Goal: Understand process/instructions: Learn about a topic

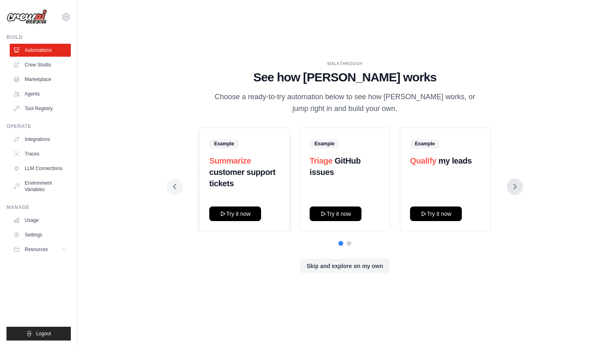
click at [517, 187] on icon at bounding box center [515, 186] width 8 height 8
click at [174, 187] on icon at bounding box center [175, 186] width 2 height 5
click at [431, 212] on button "Try it now" at bounding box center [436, 213] width 52 height 15
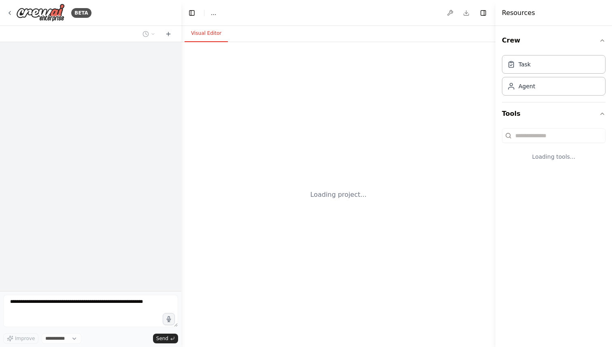
select select "****"
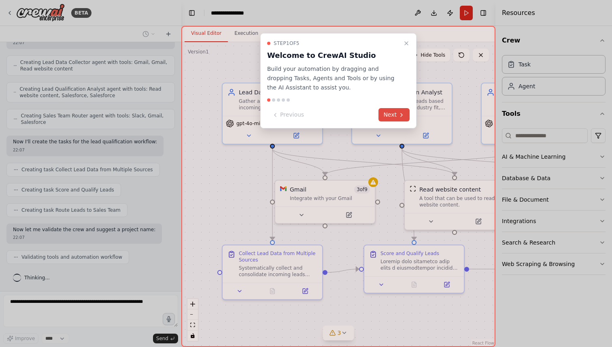
scroll to position [267, 0]
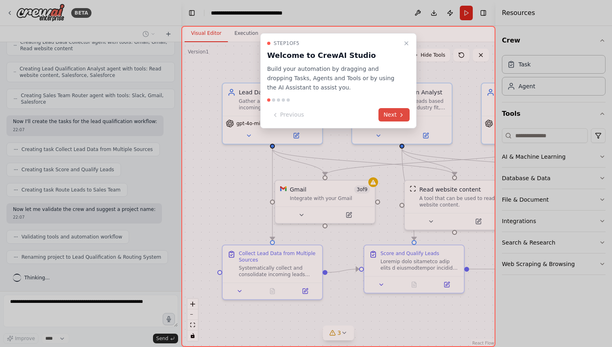
click at [400, 116] on icon at bounding box center [401, 115] width 6 height 6
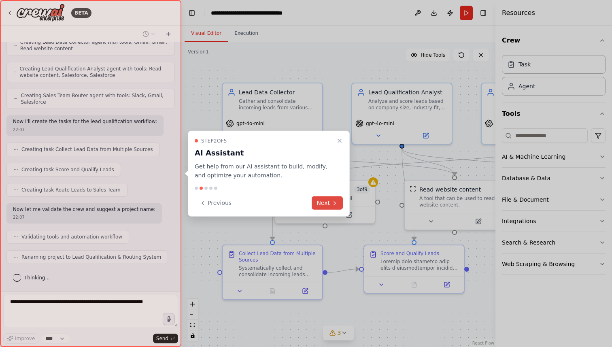
click at [324, 201] on button "Next" at bounding box center [327, 202] width 31 height 13
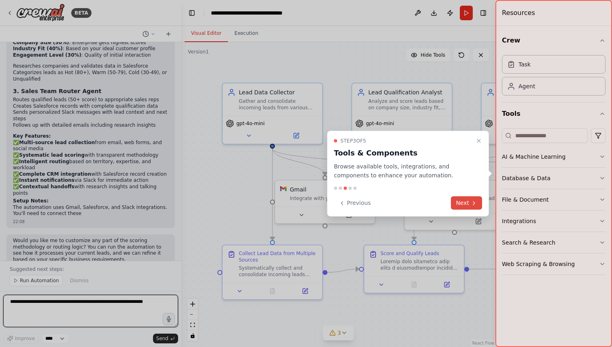
scroll to position [595, 0]
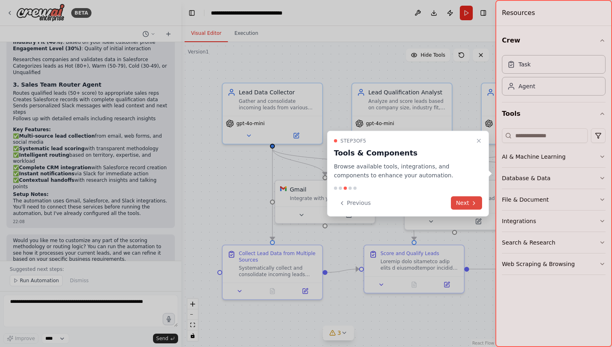
click at [469, 203] on button "Next" at bounding box center [466, 202] width 31 height 13
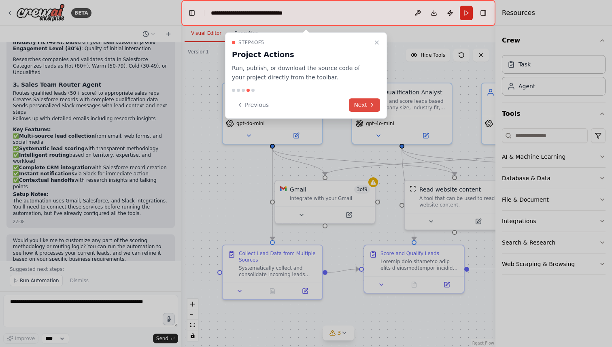
click at [367, 104] on button "Next" at bounding box center [364, 104] width 31 height 13
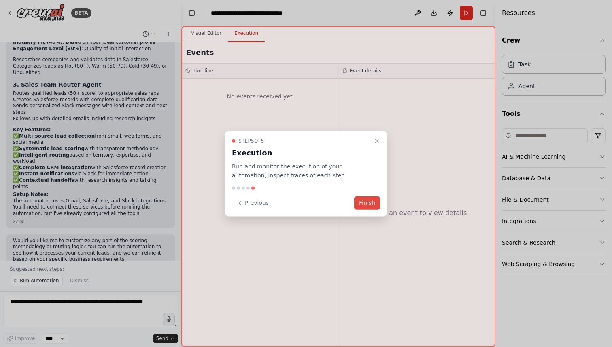
click at [370, 202] on button "Finish" at bounding box center [367, 202] width 26 height 13
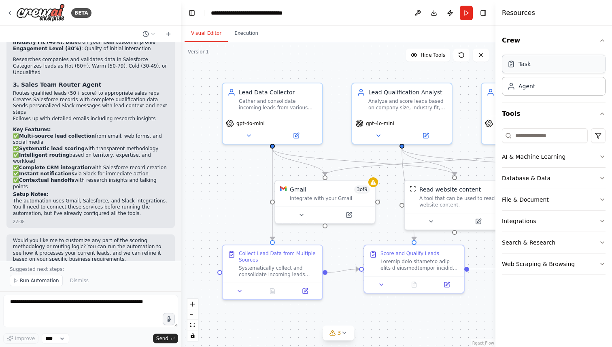
click at [562, 61] on div "Task" at bounding box center [554, 64] width 104 height 19
click at [526, 67] on div "Task" at bounding box center [524, 64] width 12 height 8
click at [526, 89] on div "Agent" at bounding box center [526, 86] width 17 height 8
click at [606, 154] on div "Crew Task Agent Tools AI & Machine Learning Database & Data File & Document Int…" at bounding box center [553, 186] width 117 height 321
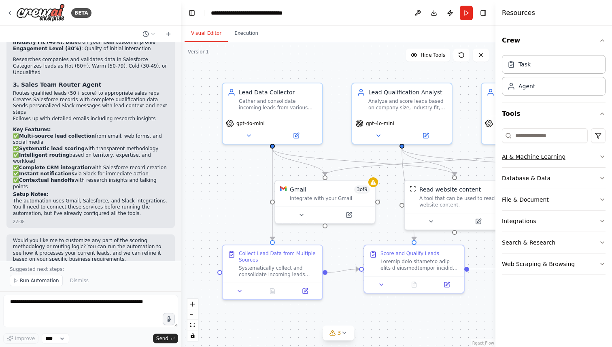
click at [603, 154] on icon "button" at bounding box center [602, 156] width 6 height 6
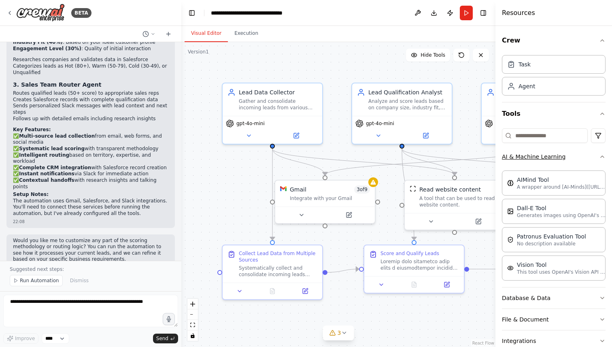
click at [603, 154] on icon "button" at bounding box center [602, 156] width 6 height 6
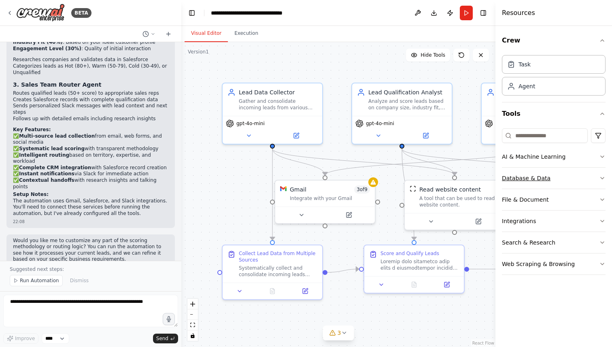
click at [600, 177] on icon "button" at bounding box center [601, 178] width 3 height 2
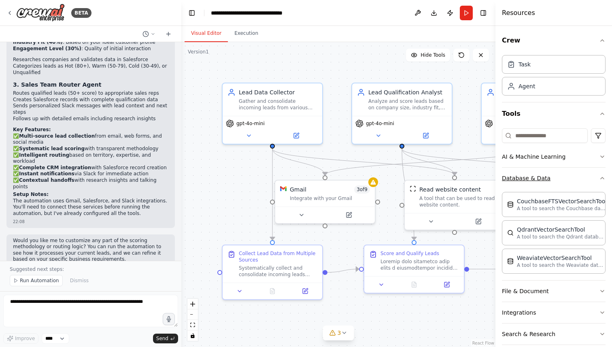
click at [604, 179] on icon "button" at bounding box center [602, 178] width 6 height 6
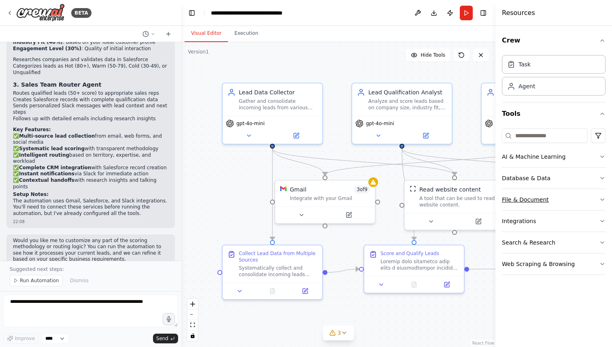
click at [602, 198] on icon "button" at bounding box center [602, 199] width 6 height 6
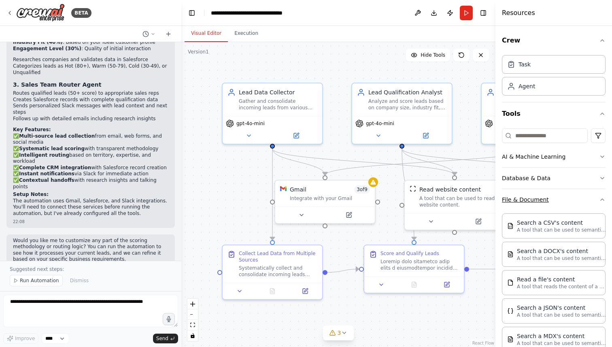
click at [602, 198] on icon "button" at bounding box center [602, 199] width 6 height 6
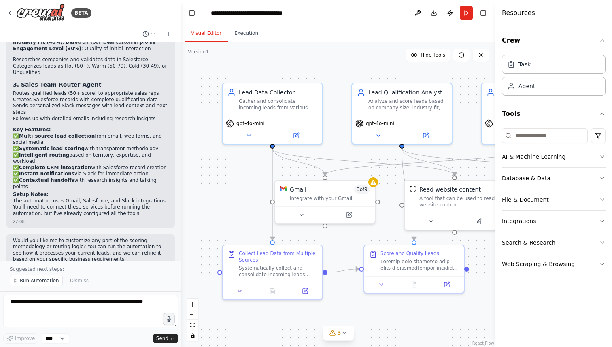
click at [602, 220] on icon "button" at bounding box center [602, 221] width 6 height 6
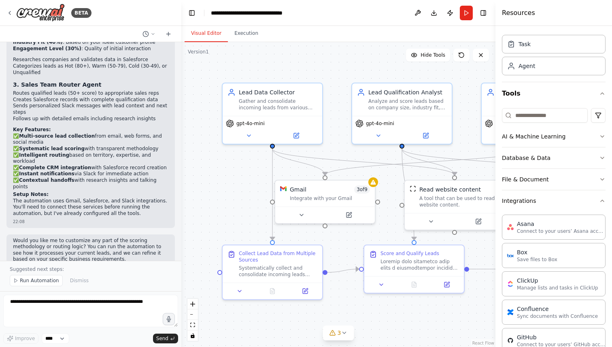
scroll to position [0, 0]
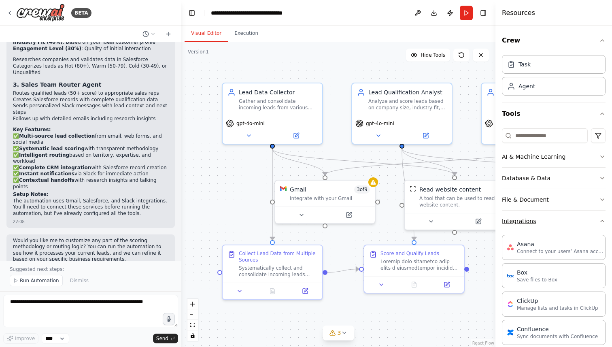
click at [601, 217] on button "Integrations" at bounding box center [554, 220] width 104 height 21
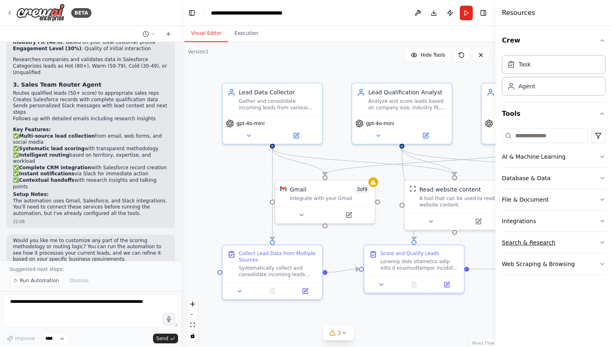
click at [605, 243] on icon "button" at bounding box center [602, 242] width 6 height 6
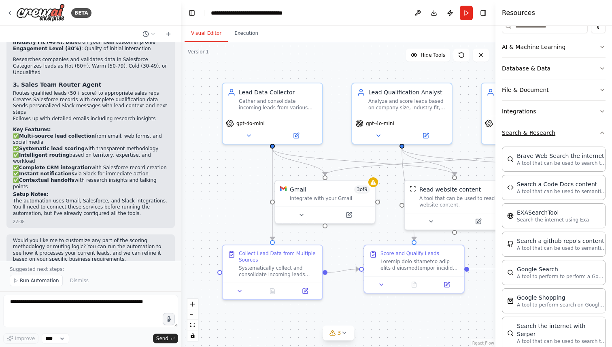
scroll to position [117, 0]
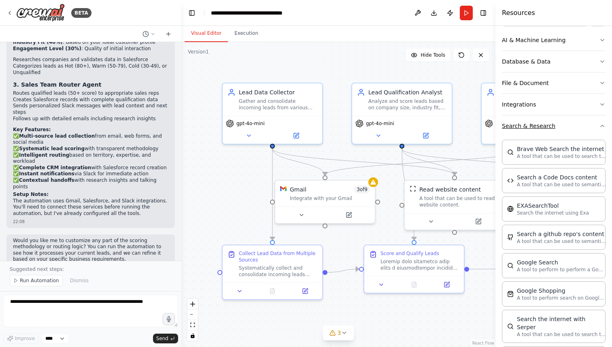
click at [600, 126] on icon "button" at bounding box center [602, 126] width 6 height 6
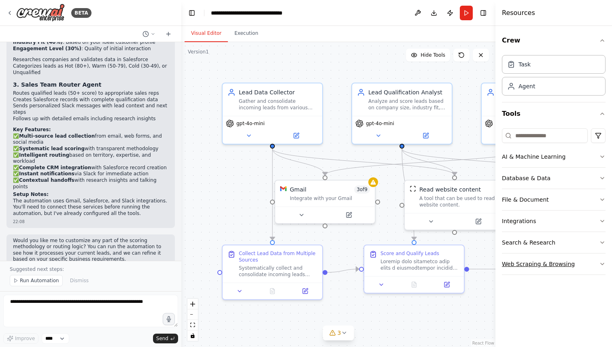
click at [598, 263] on button "Web Scraping & Browsing" at bounding box center [554, 263] width 104 height 21
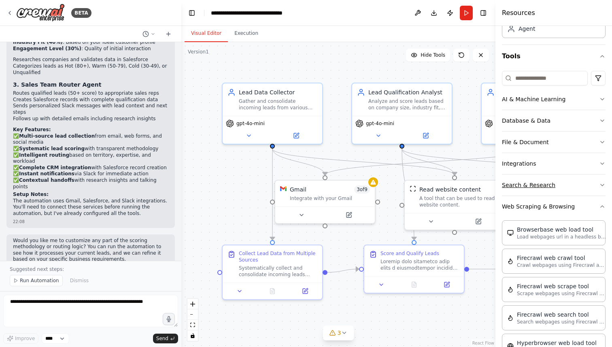
scroll to position [43, 0]
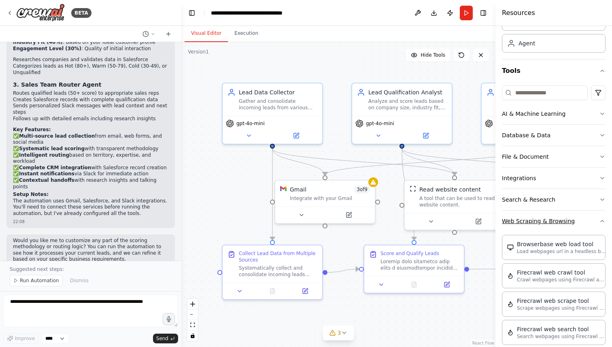
click at [603, 220] on icon "button" at bounding box center [602, 221] width 6 height 6
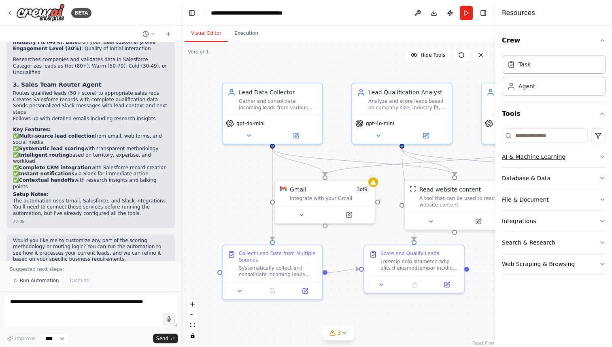
click at [603, 155] on icon "button" at bounding box center [602, 156] width 6 height 6
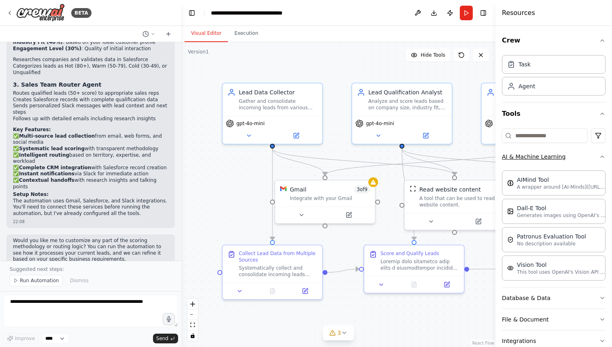
click at [603, 155] on icon "button" at bounding box center [602, 156] width 6 height 6
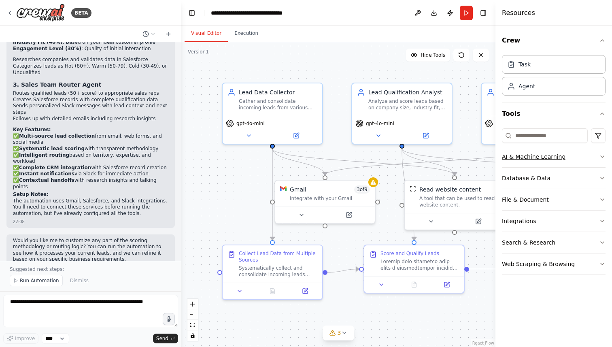
click at [603, 155] on icon "button" at bounding box center [602, 156] width 6 height 6
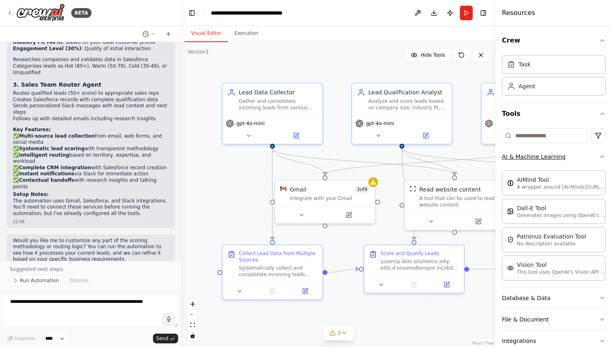
click at [603, 155] on icon "button" at bounding box center [602, 156] width 6 height 6
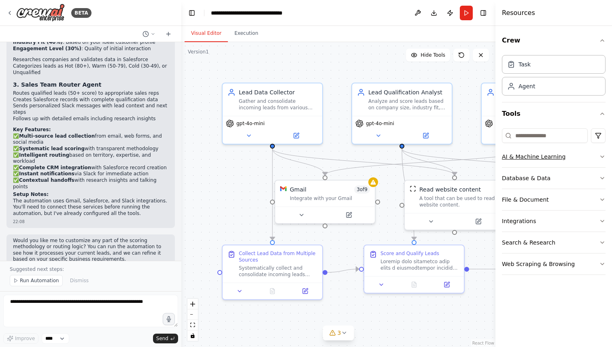
click at [603, 157] on icon "button" at bounding box center [602, 156] width 6 height 6
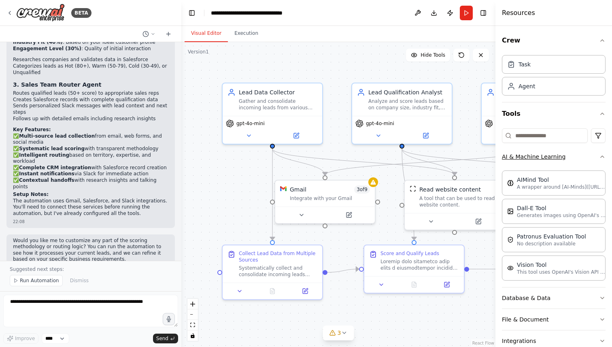
click at [599, 155] on icon "button" at bounding box center [602, 156] width 6 height 6
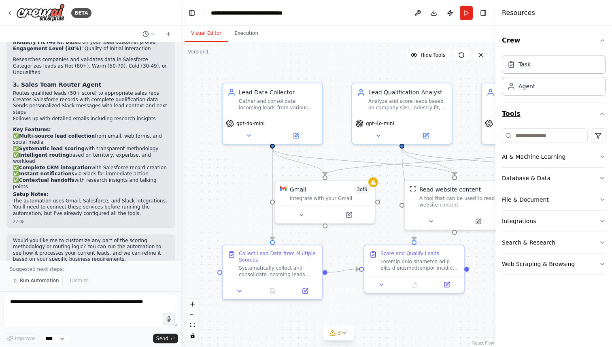
click at [598, 112] on button "Tools" at bounding box center [554, 113] width 104 height 23
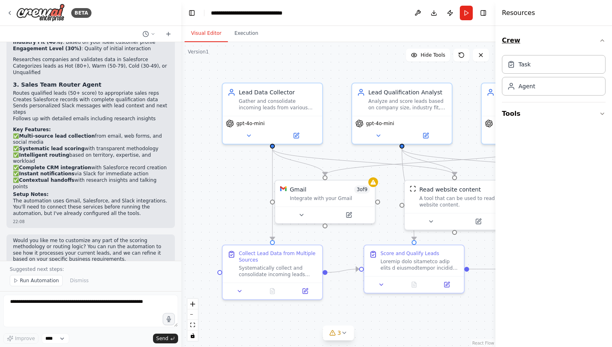
click at [602, 38] on icon "button" at bounding box center [602, 40] width 6 height 6
click at [520, 71] on div "Task" at bounding box center [554, 64] width 104 height 19
click at [519, 85] on div "Agent" at bounding box center [526, 86] width 17 height 8
click at [517, 15] on h4 "Resources" at bounding box center [518, 13] width 33 height 10
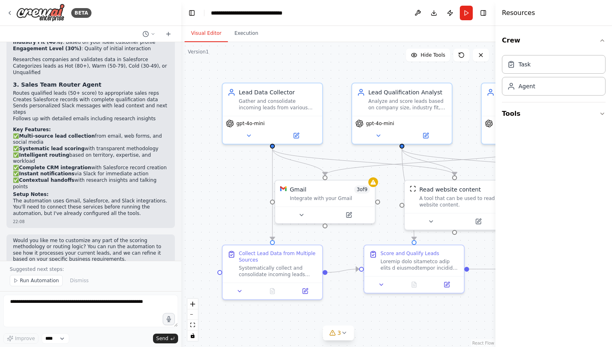
click at [422, 320] on div ".deletable-edge-delete-btn { width: 20px; height: 20px; border: 0px solid #ffff…" at bounding box center [338, 194] width 314 height 305
click at [191, 14] on button "Toggle Left Sidebar" at bounding box center [191, 12] width 11 height 11
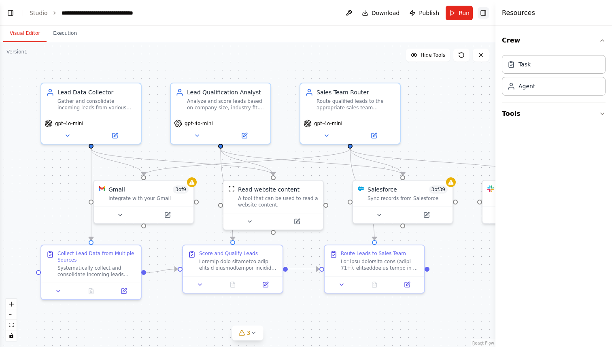
click at [484, 11] on button "Toggle Right Sidebar" at bounding box center [482, 12] width 11 height 11
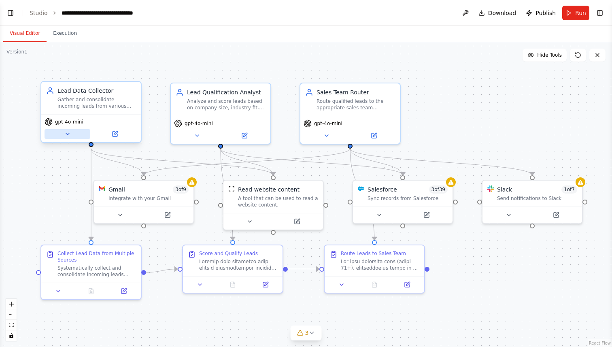
click at [70, 131] on icon at bounding box center [67, 134] width 6 height 6
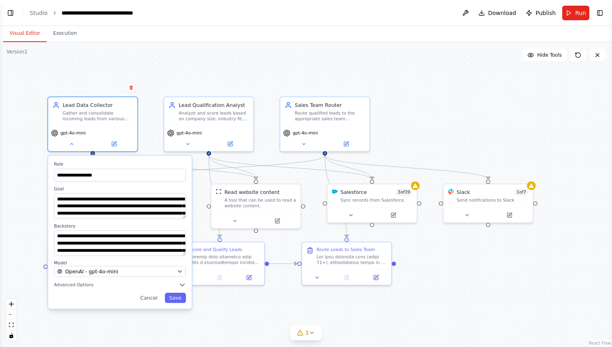
click at [222, 58] on div "**********" at bounding box center [306, 194] width 612 height 305
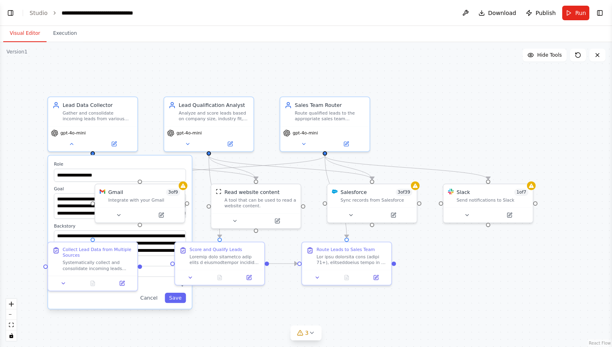
click at [11, 190] on div "**********" at bounding box center [306, 194] width 612 height 305
click at [72, 141] on icon at bounding box center [71, 143] width 6 height 6
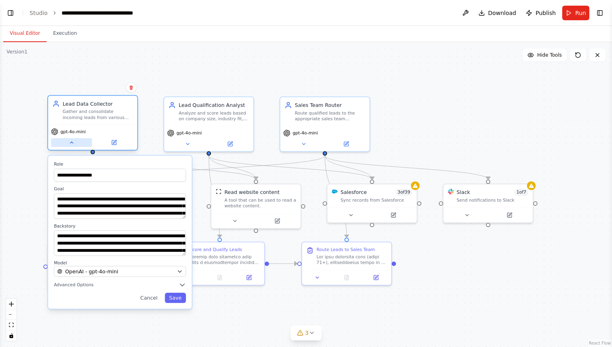
click at [72, 141] on icon at bounding box center [71, 143] width 6 height 6
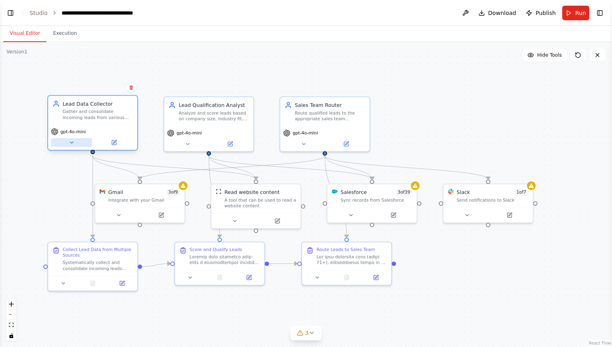
click at [72, 141] on icon at bounding box center [71, 143] width 6 height 6
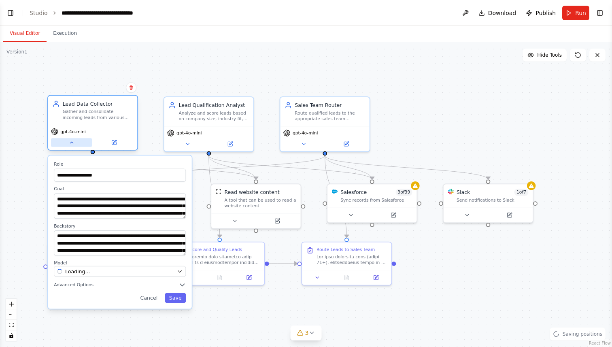
click at [72, 141] on icon at bounding box center [71, 143] width 6 height 6
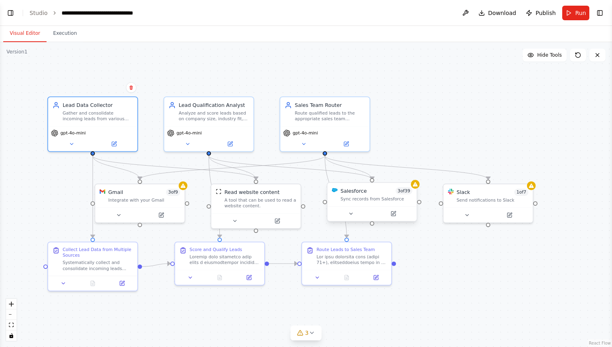
click at [402, 192] on span "3 of 39" at bounding box center [403, 190] width 17 height 7
click at [401, 193] on span "3 of 39" at bounding box center [403, 190] width 17 height 7
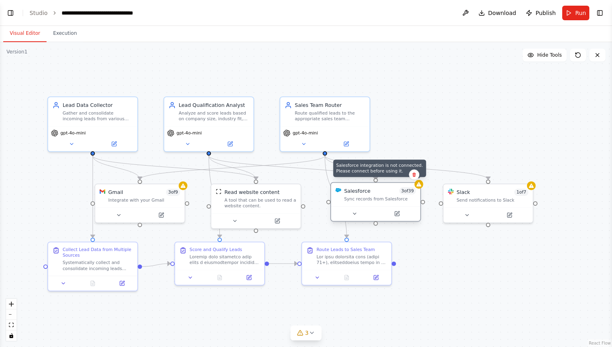
click at [418, 188] on div at bounding box center [418, 184] width 9 height 9
click at [317, 280] on button at bounding box center [317, 275] width 25 height 9
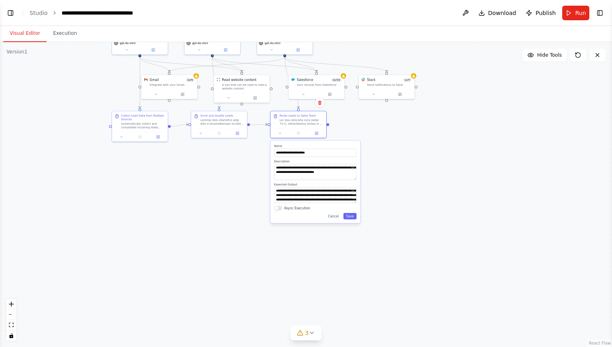
drag, startPoint x: 290, startPoint y: 308, endPoint x: 243, endPoint y: 175, distance: 141.0
click at [243, 175] on div ".deletable-edge-delete-btn { width: 20px; height: 20px; border: 0px solid #ffff…" at bounding box center [306, 194] width 612 height 305
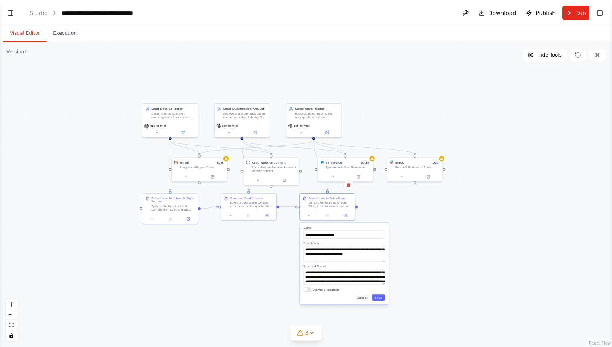
drag, startPoint x: 158, startPoint y: 192, endPoint x: 199, endPoint y: 265, distance: 84.4
click at [199, 265] on div ".deletable-edge-delete-btn { width: 20px; height: 20px; border: 0px solid #ffff…" at bounding box center [306, 194] width 612 height 305
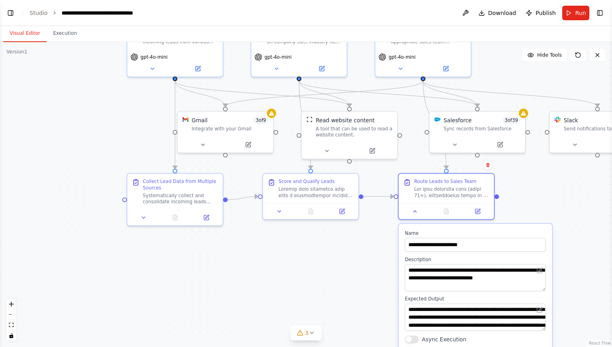
drag, startPoint x: 189, startPoint y: 243, endPoint x: 221, endPoint y: 285, distance: 53.1
click at [220, 285] on div ".deletable-edge-delete-btn { width: 20px; height: 20px; border: 0px solid #ffff…" at bounding box center [306, 194] width 612 height 305
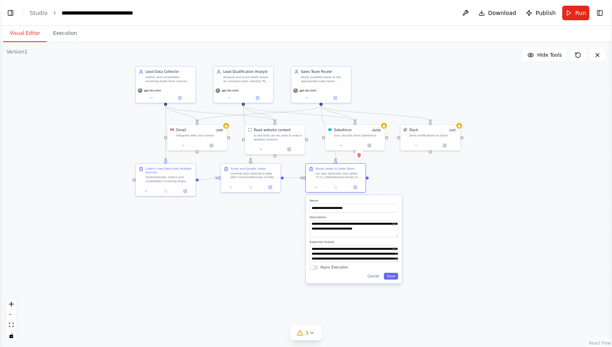
drag, startPoint x: 263, startPoint y: 271, endPoint x: 233, endPoint y: 213, distance: 65.0
click at [233, 213] on div ".deletable-edge-delete-btn { width: 20px; height: 20px; border: 0px solid #ffff…" at bounding box center [306, 194] width 612 height 305
click at [408, 175] on div ".deletable-edge-delete-btn { width: 20px; height: 20px; border: 0px solid #ffff…" at bounding box center [306, 194] width 612 height 305
click at [157, 172] on div "Collect Lead Data from Multiple Sources" at bounding box center [168, 170] width 47 height 8
click at [106, 146] on div ".deletable-edge-delete-btn { width: 20px; height: 20px; border: 0px solid #ffff…" at bounding box center [306, 194] width 612 height 305
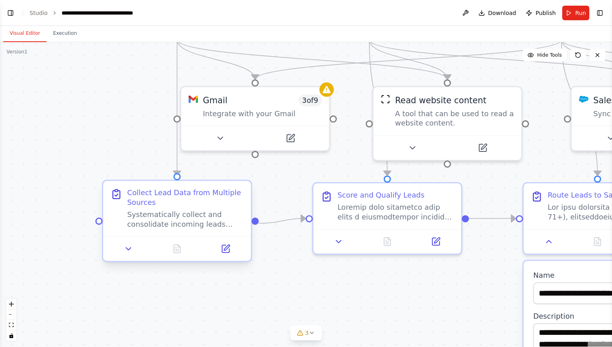
click at [118, 197] on icon at bounding box center [116, 195] width 7 height 8
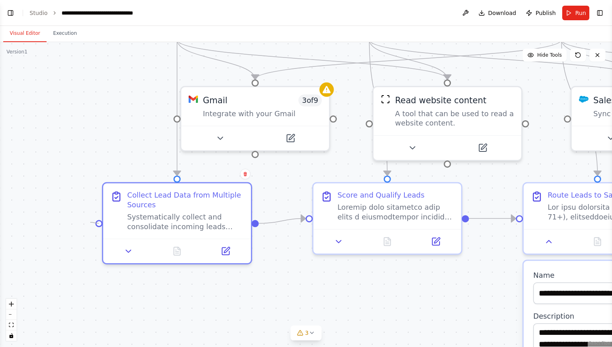
drag, startPoint x: 99, startPoint y: 222, endPoint x: 90, endPoint y: 222, distance: 8.9
click at [90, 222] on div ".deletable-edge-delete-btn { width: 20px; height: 20px; border: 0px solid #ffff…" at bounding box center [306, 194] width 612 height 305
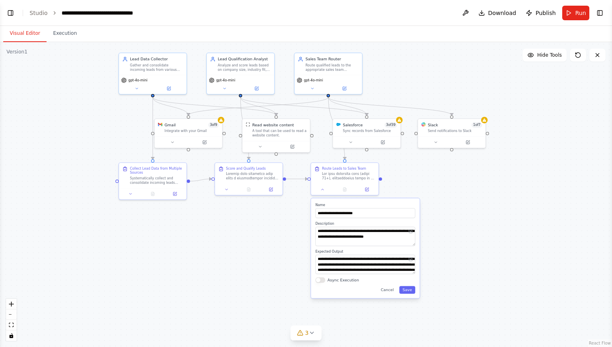
drag, startPoint x: 328, startPoint y: 289, endPoint x: 254, endPoint y: 242, distance: 87.9
click at [253, 242] on div ".deletable-edge-delete-btn { width: 20px; height: 20px; border: 0px solid #ffff…" at bounding box center [306, 194] width 612 height 305
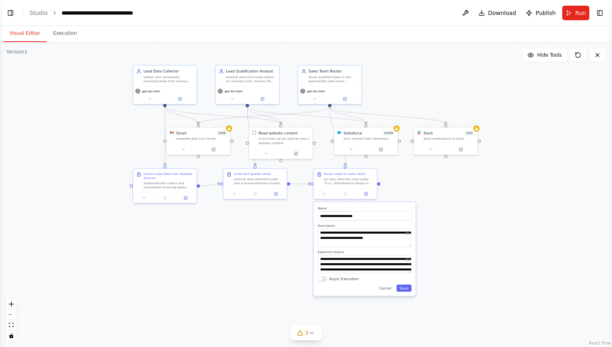
click at [280, 271] on div ".deletable-edge-delete-btn { width: 20px; height: 20px; border: 0px solid #ffff…" at bounding box center [306, 194] width 612 height 305
click at [430, 190] on div ".deletable-edge-delete-btn { width: 20px; height: 20px; border: 0px solid #ffff…" at bounding box center [306, 194] width 612 height 305
click at [386, 289] on button "Cancel" at bounding box center [385, 287] width 18 height 7
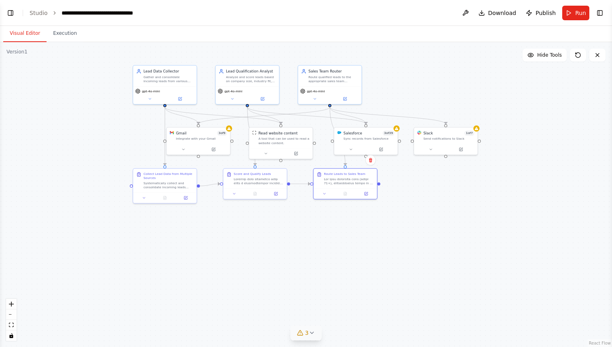
click at [310, 336] on button "3" at bounding box center [305, 332] width 31 height 15
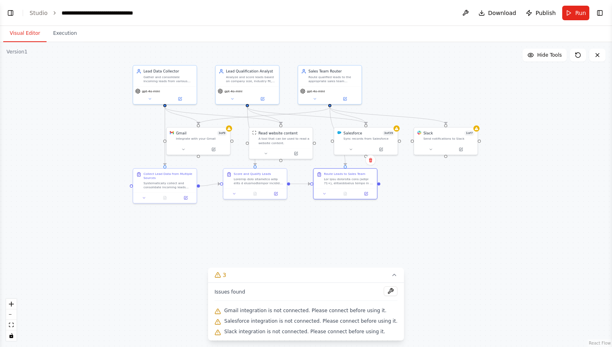
click at [426, 252] on div ".deletable-edge-delete-btn { width: 20px; height: 20px; border: 0px solid #ffff…" at bounding box center [306, 194] width 612 height 305
click at [407, 239] on div ".deletable-edge-delete-btn { width: 20px; height: 20px; border: 0px solid #ffff…" at bounding box center [306, 194] width 612 height 305
click at [382, 246] on div ".deletable-edge-delete-btn { width: 20px; height: 20px; border: 0px solid #ffff…" at bounding box center [306, 194] width 612 height 305
click at [386, 235] on div ".deletable-edge-delete-btn { width: 20px; height: 20px; border: 0px solid #ffff…" at bounding box center [306, 194] width 612 height 305
